Goal: Task Accomplishment & Management: Complete application form

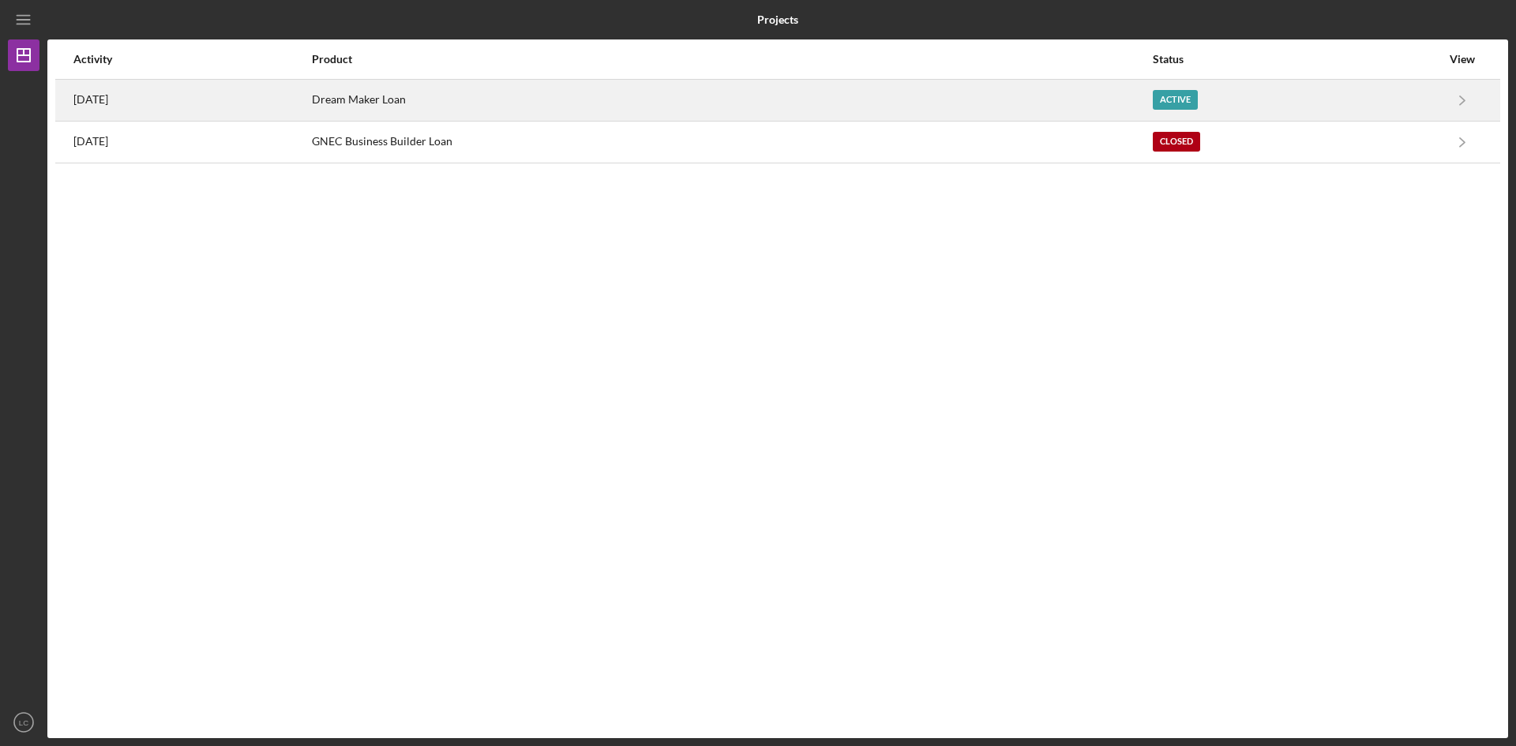
click at [1097, 103] on div "Dream Maker Loan" at bounding box center [731, 100] width 839 height 39
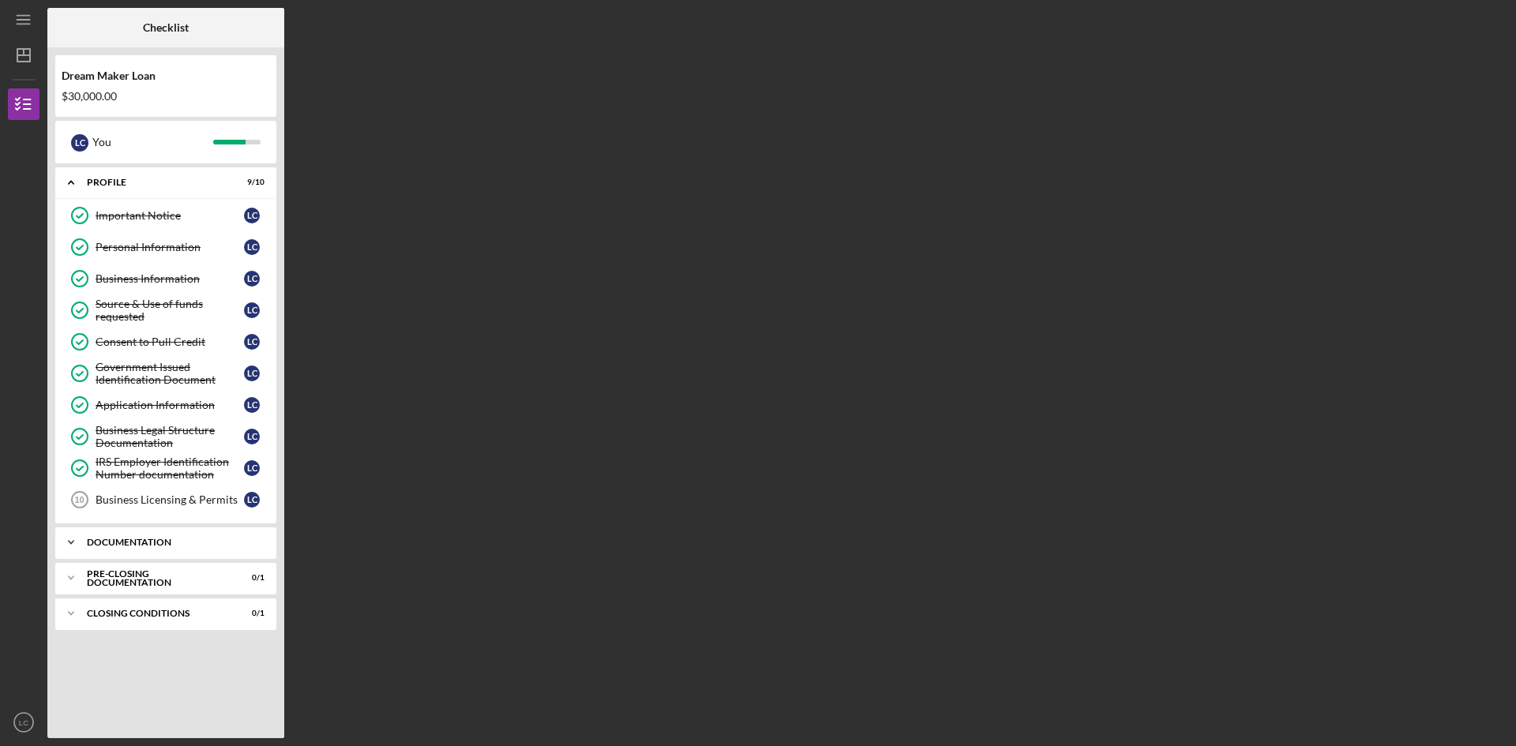
click at [84, 544] on icon "Icon/Expander" at bounding box center [71, 543] width 32 height 32
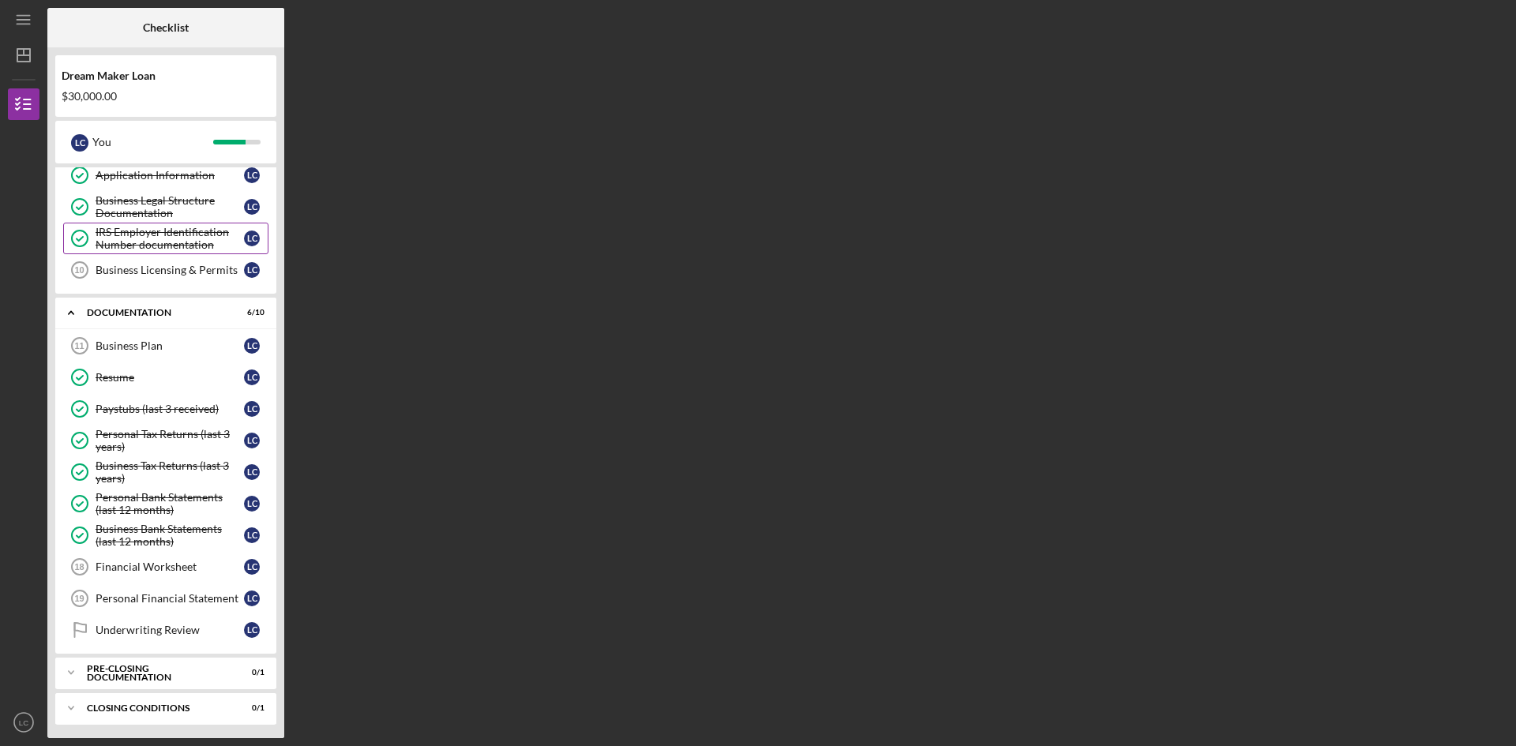
scroll to position [232, 0]
click at [133, 668] on div "Pre-Closing Documentation" at bounding box center [172, 670] width 170 height 9
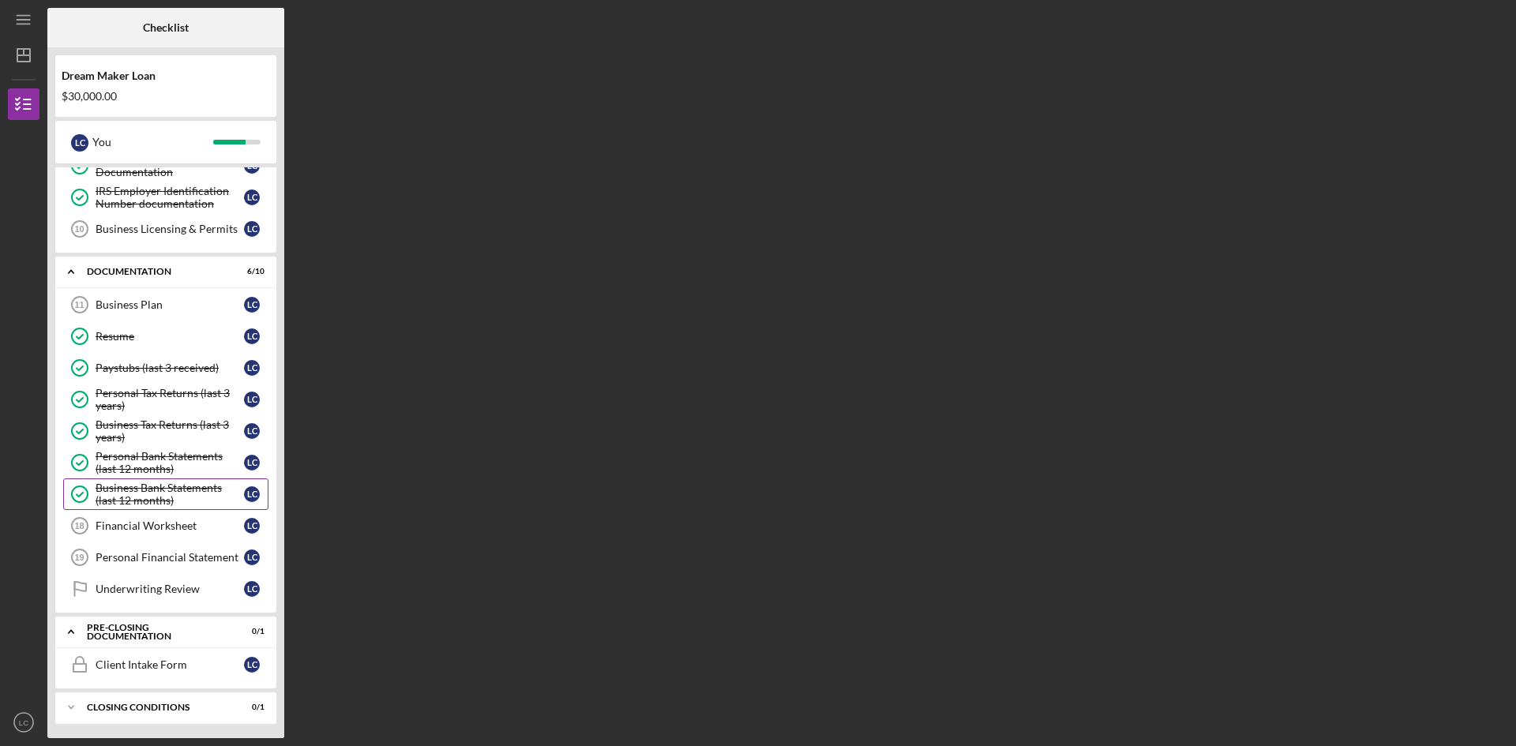
scroll to position [272, 0]
click at [126, 703] on div "Closing Conditions" at bounding box center [172, 705] width 170 height 9
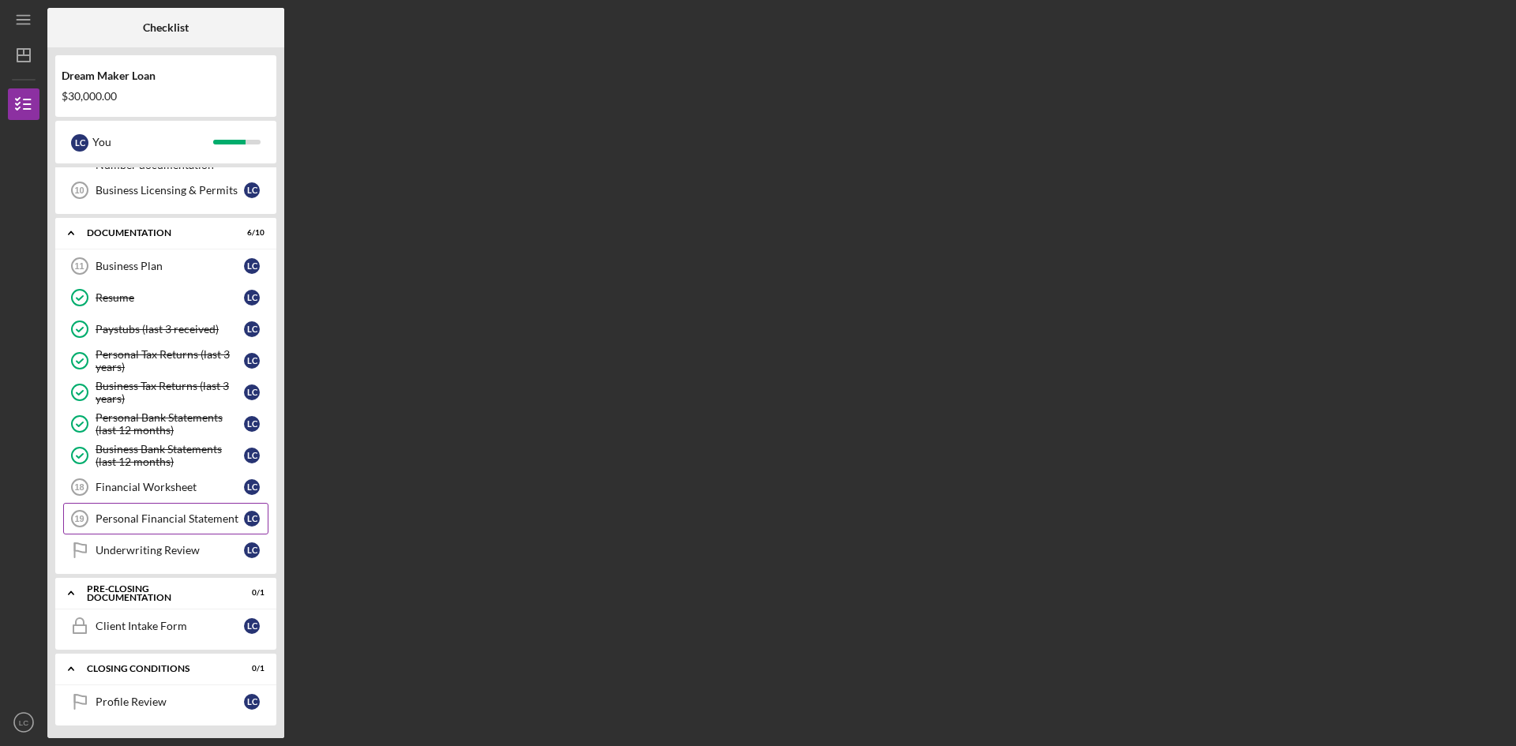
scroll to position [313, 0]
click at [92, 477] on icon "Financial Worksheet 18" at bounding box center [79, 483] width 39 height 39
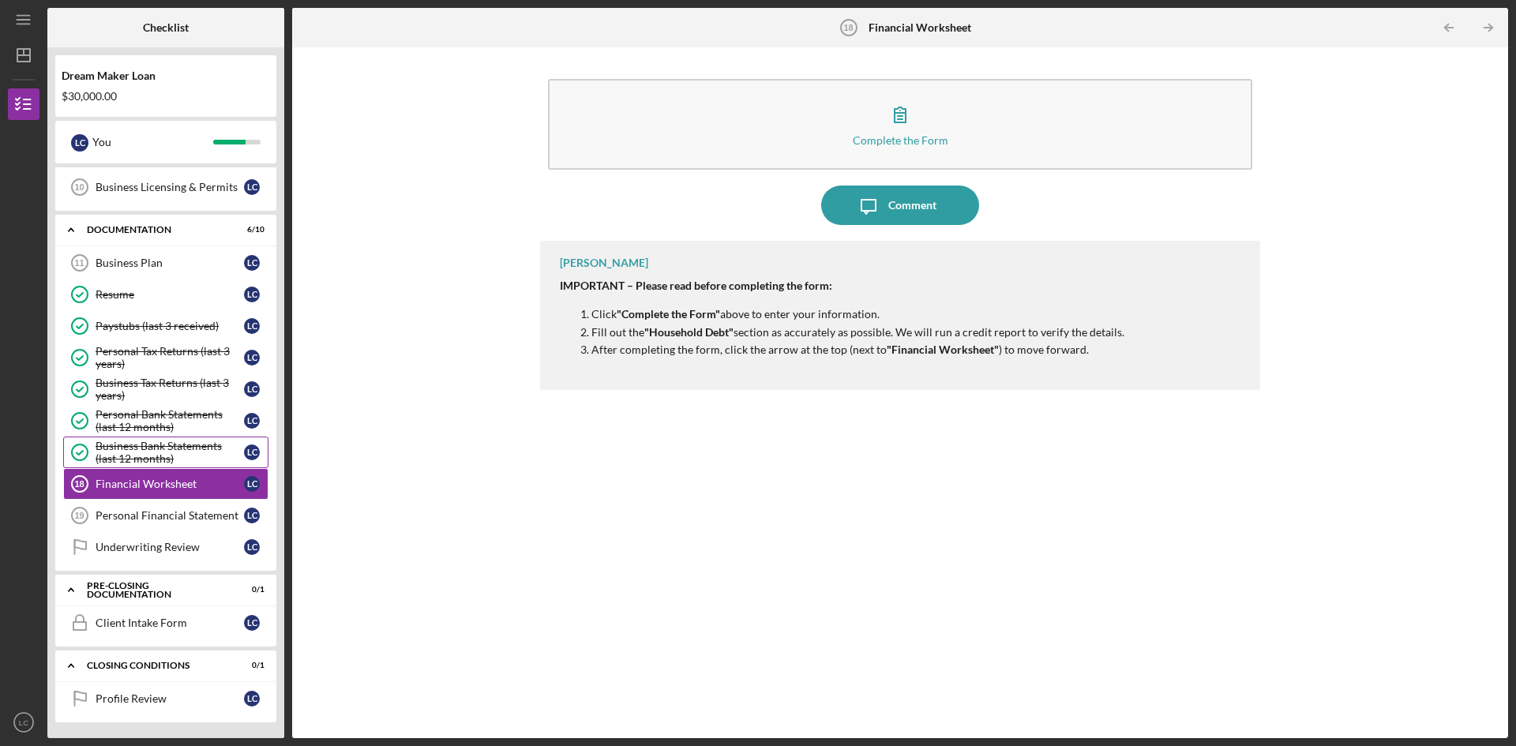
click at [196, 446] on div "Business Bank Statements (last 12 months)" at bounding box center [170, 452] width 148 height 25
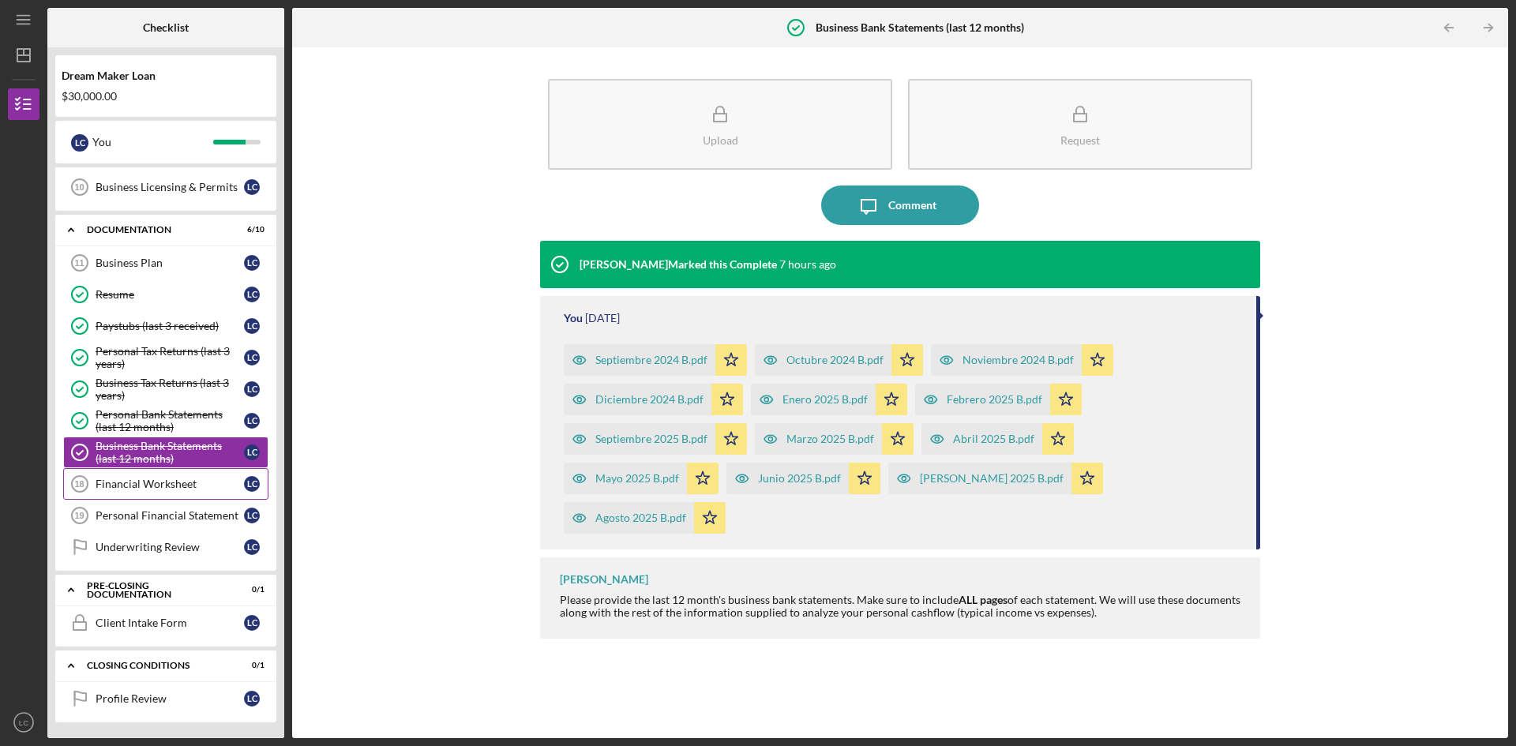
click at [179, 476] on link "Financial Worksheet 18 Financial Worksheet L C" at bounding box center [165, 484] width 205 height 32
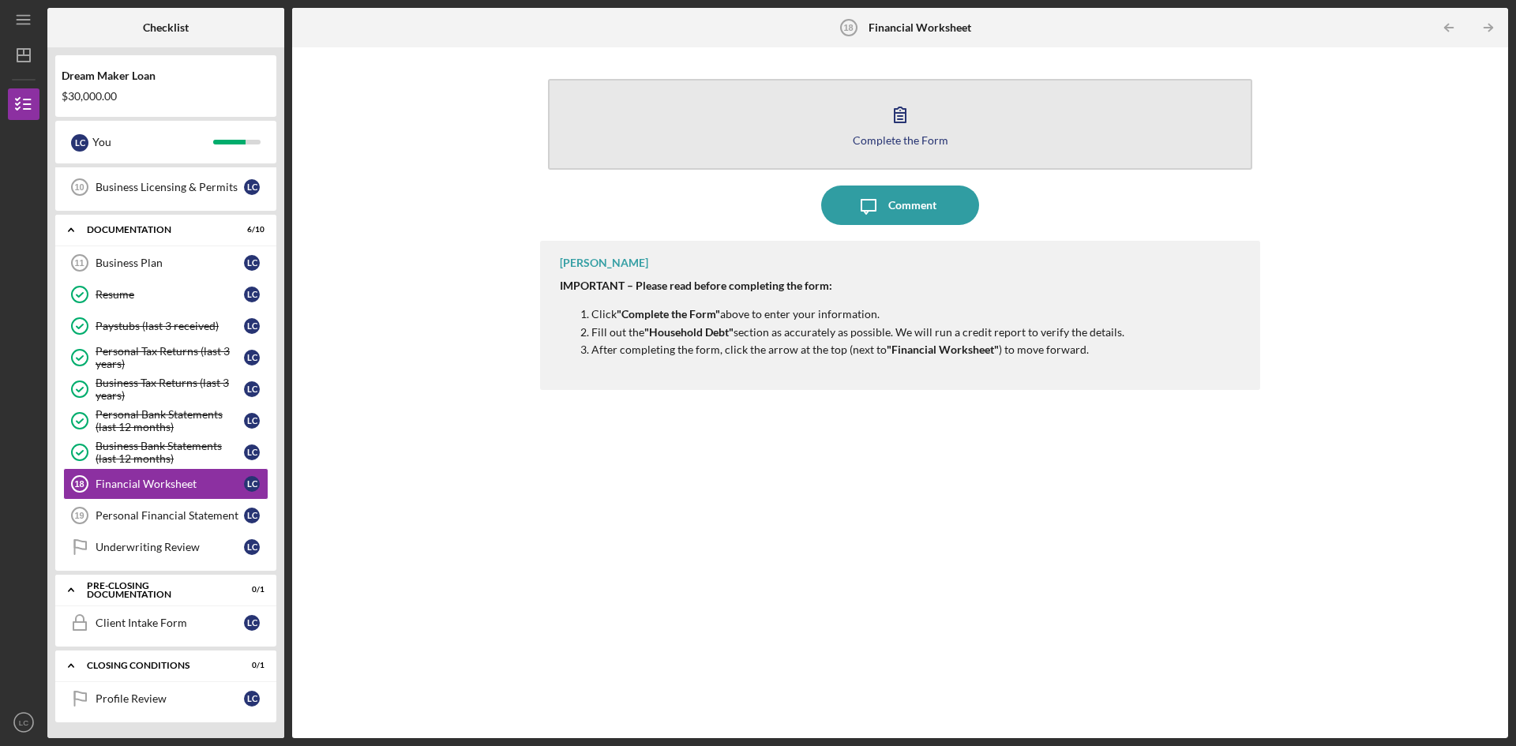
click at [886, 137] on div "Complete the Form" at bounding box center [901, 140] width 96 height 12
